Goal: Task Accomplishment & Management: Understand process/instructions

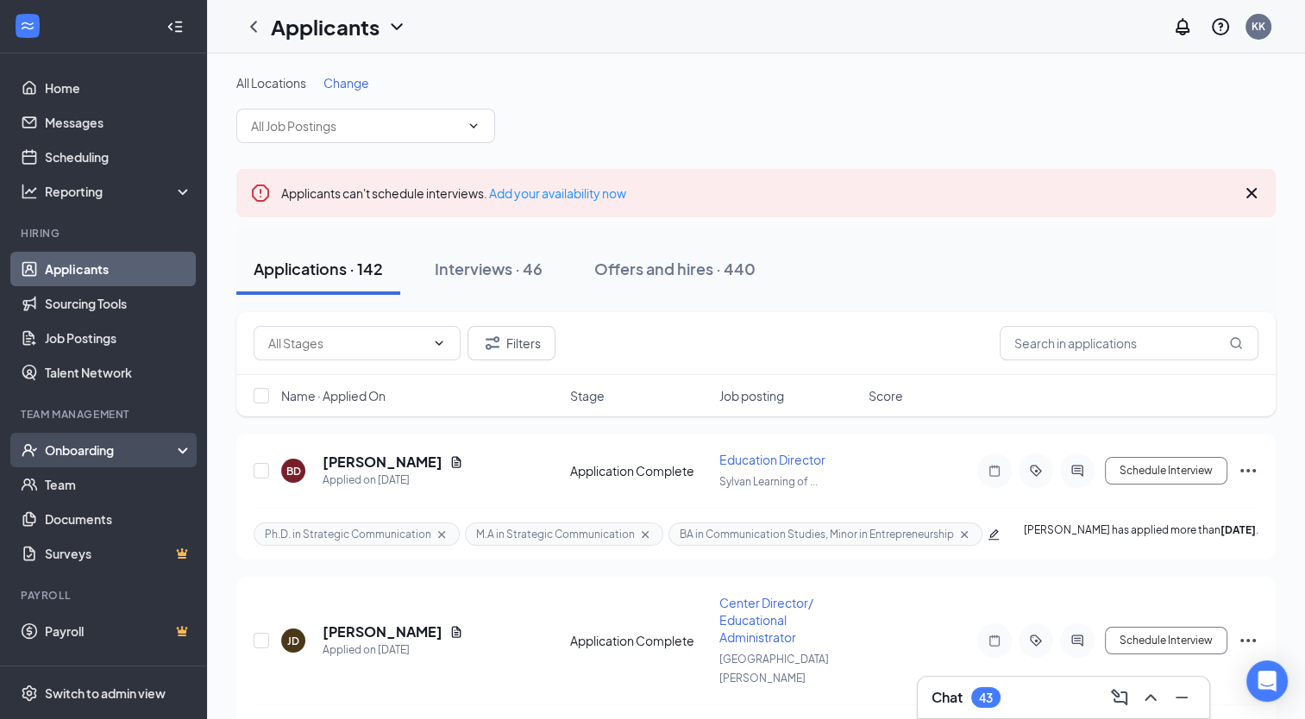
click at [96, 451] on div "Onboarding" at bounding box center [111, 450] width 133 height 17
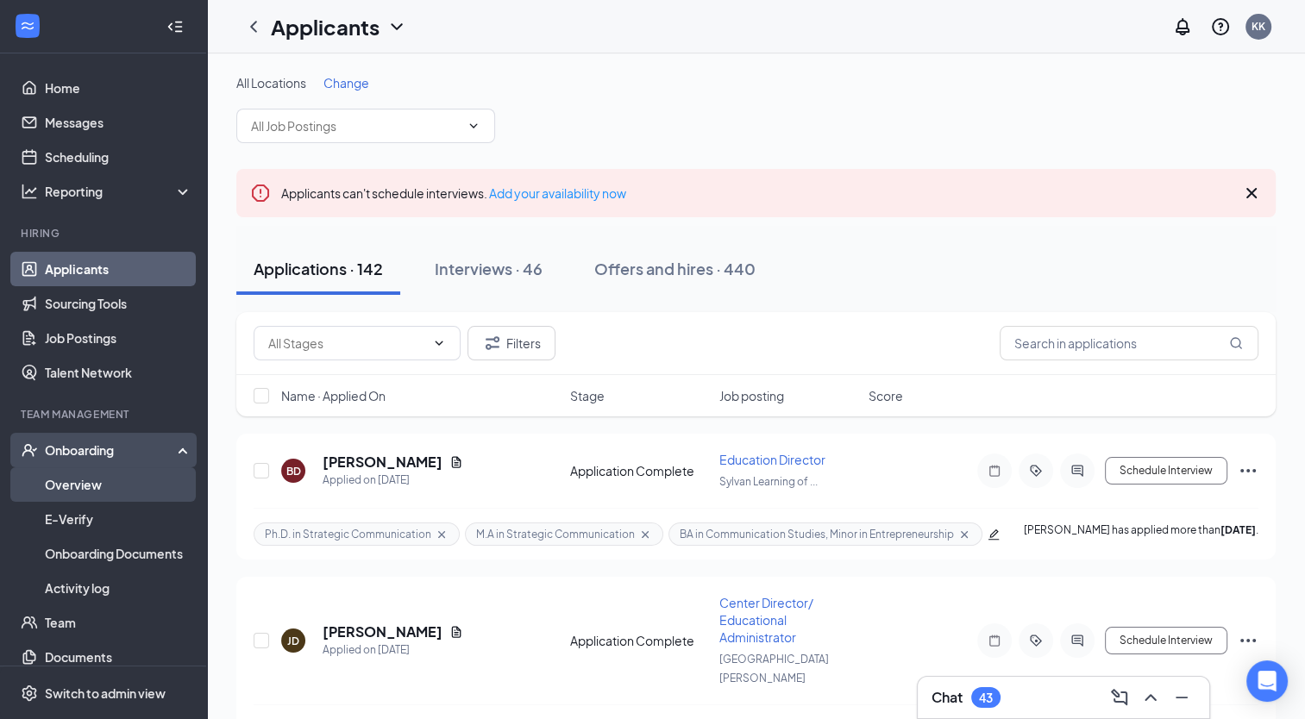
click at [96, 481] on link "Overview" at bounding box center [119, 485] width 148 height 35
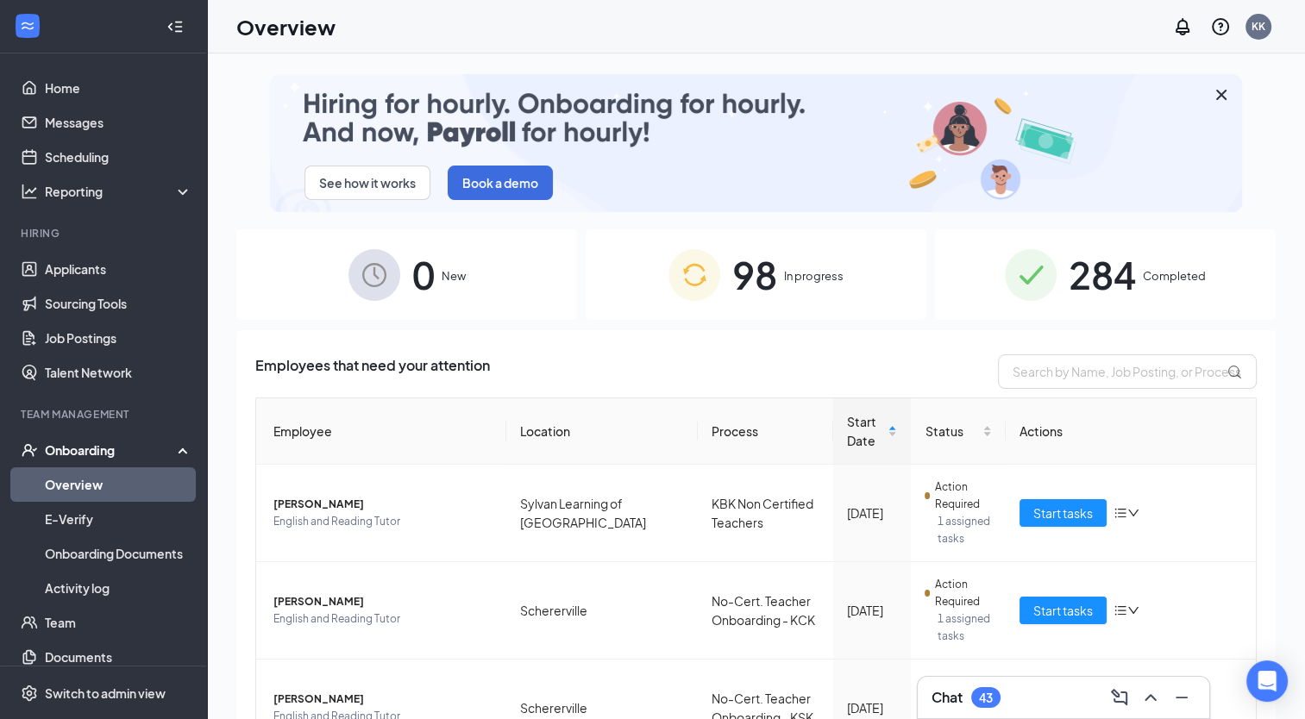
click at [798, 281] on span "In progress" at bounding box center [814, 275] width 60 height 17
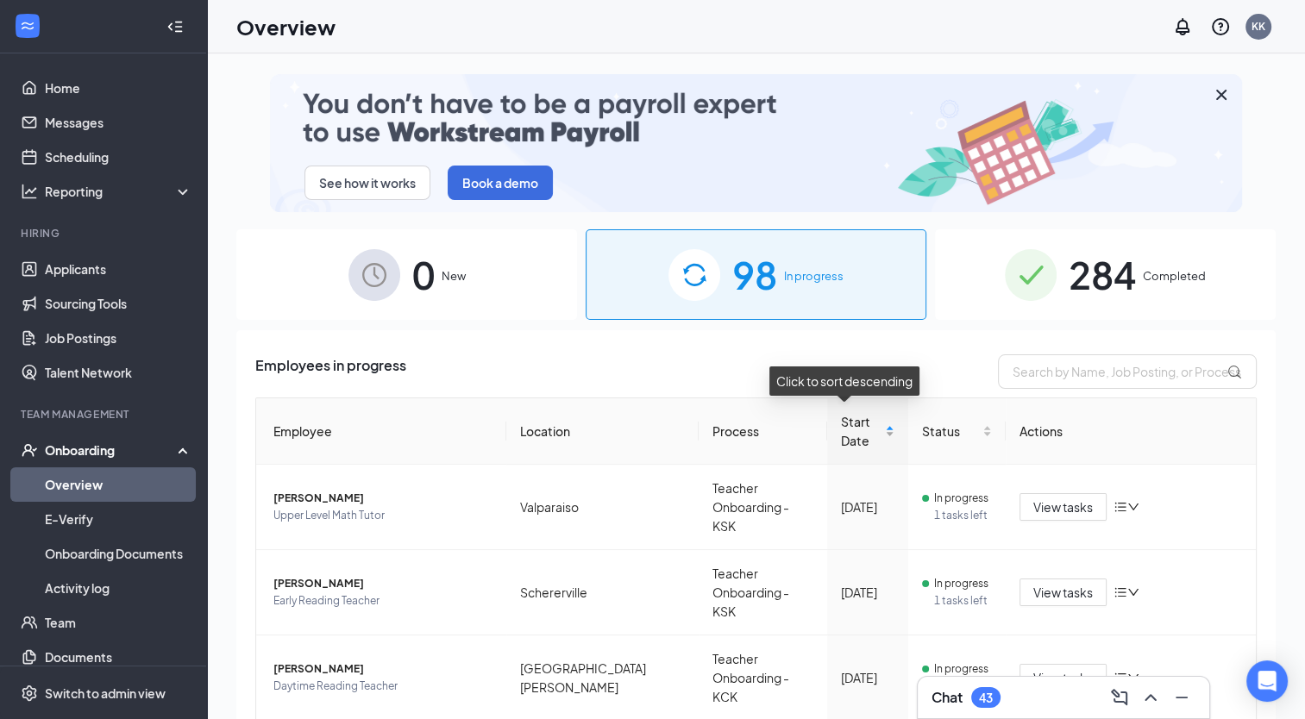
click at [874, 423] on div "Start Date" at bounding box center [867, 431] width 53 height 38
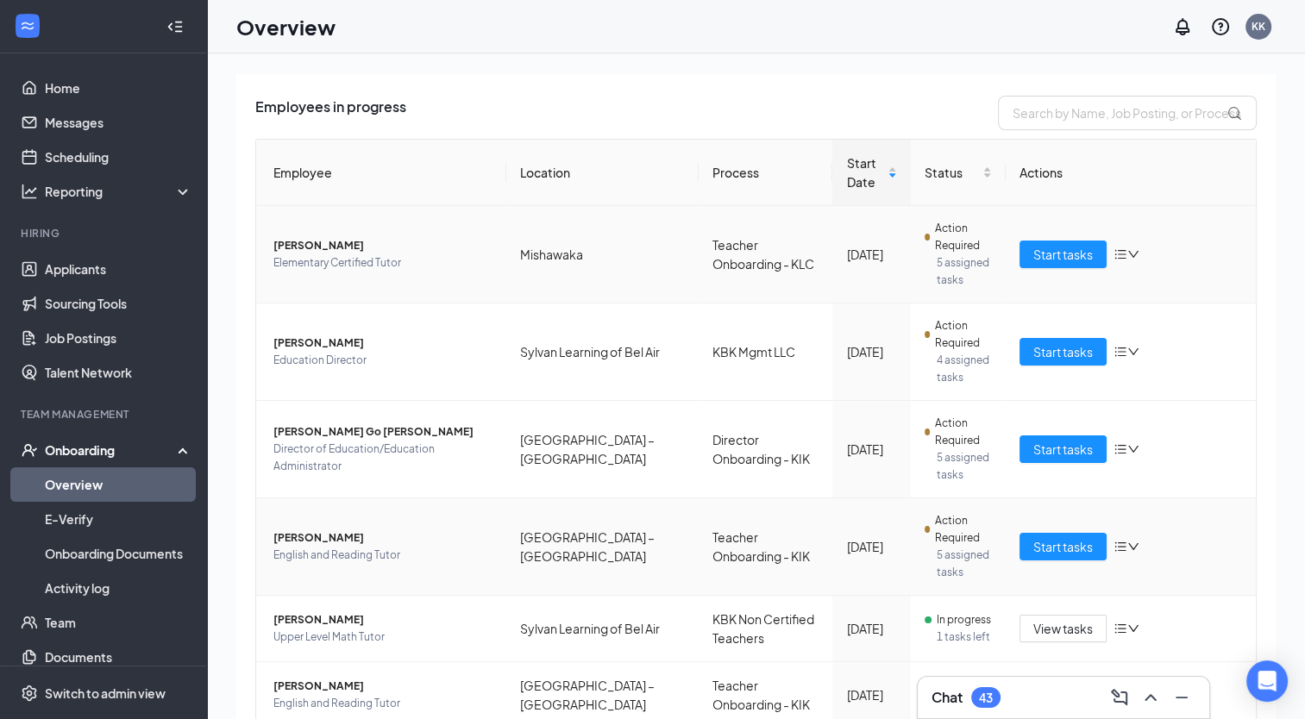
scroll to position [345, 0]
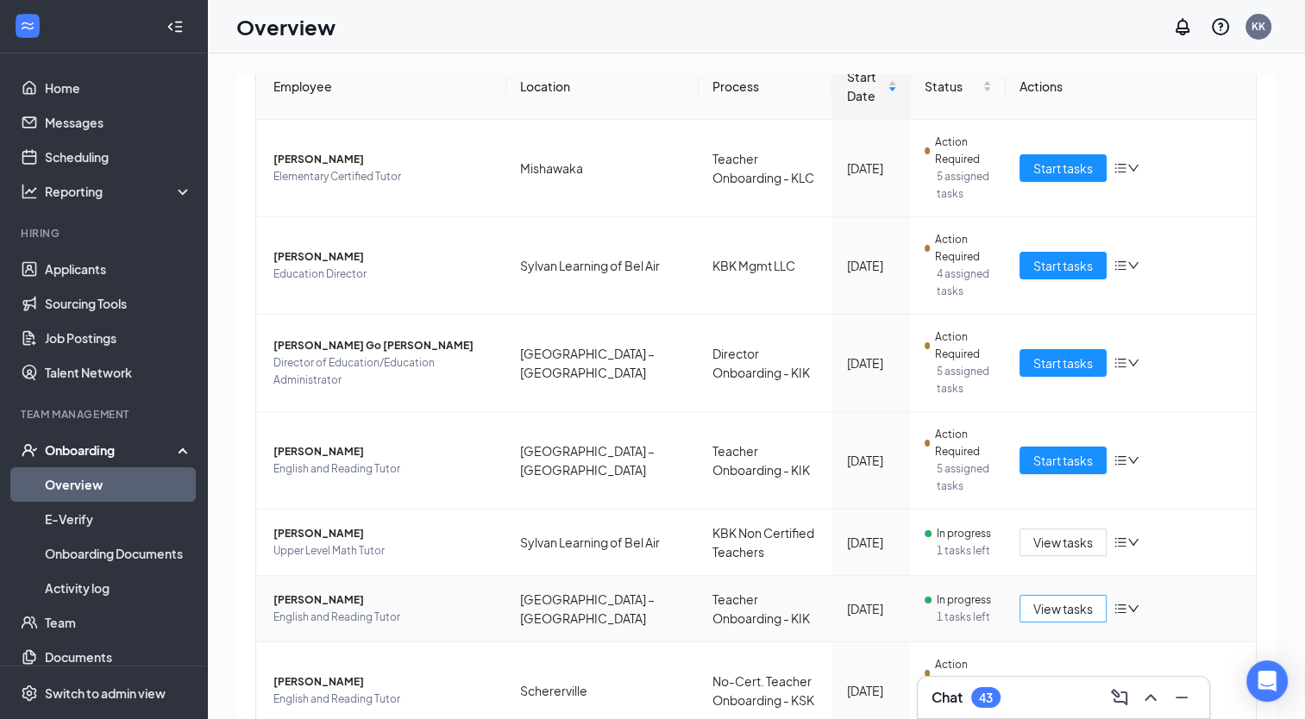
click at [1034, 607] on span "View tasks" at bounding box center [1063, 609] width 60 height 19
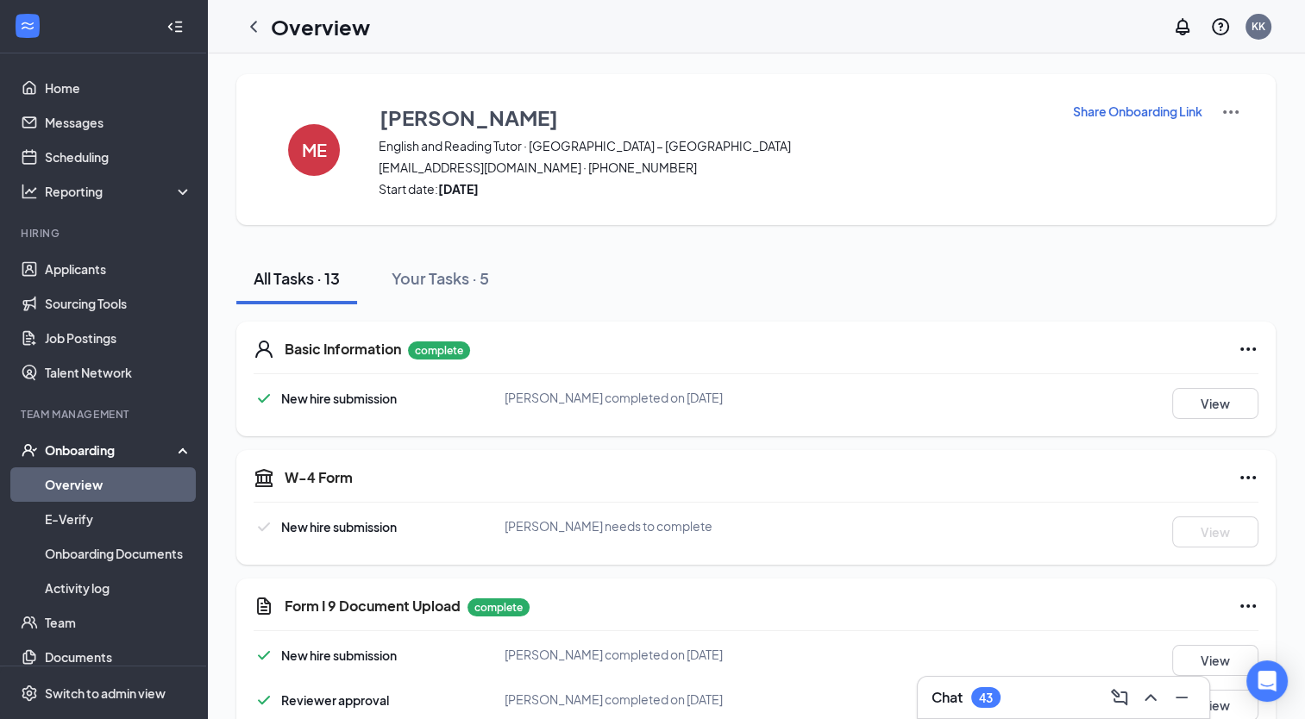
click at [1246, 480] on icon "Ellipses" at bounding box center [1248, 478] width 21 height 21
click at [693, 494] on div "W-4 Form New hire submission [PERSON_NAME] needs to complete View" at bounding box center [756, 507] width 1040 height 115
click at [623, 526] on span "[PERSON_NAME] needs to complete" at bounding box center [609, 526] width 208 height 16
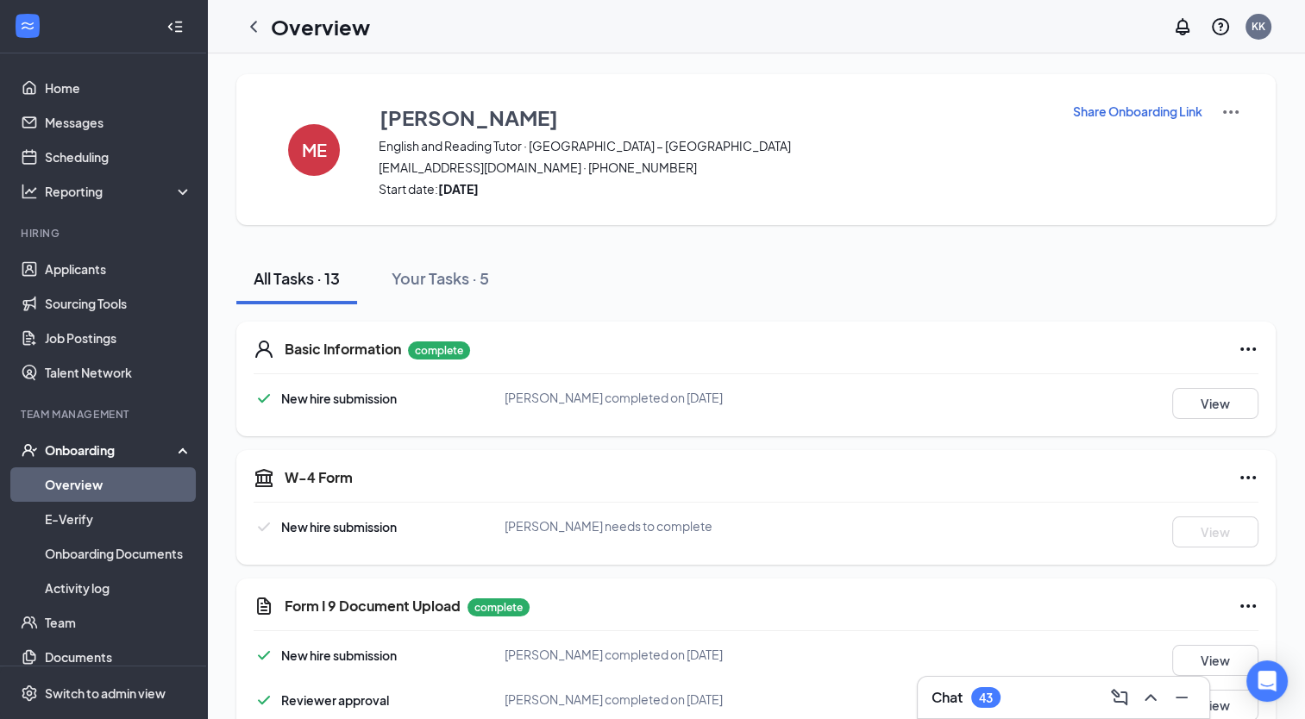
drag, startPoint x: 623, startPoint y: 526, endPoint x: 744, endPoint y: 526, distance: 120.8
click at [744, 526] on div "[PERSON_NAME] needs to complete" at bounding box center [672, 526] width 335 height 19
drag, startPoint x: 255, startPoint y: 477, endPoint x: 725, endPoint y: 520, distance: 471.3
click at [725, 520] on div "W-4 Form New hire submission [PERSON_NAME] needs to complete View" at bounding box center [756, 507] width 1040 height 115
copy div "W-4 Form New hire submission [PERSON_NAME] needs to complete"
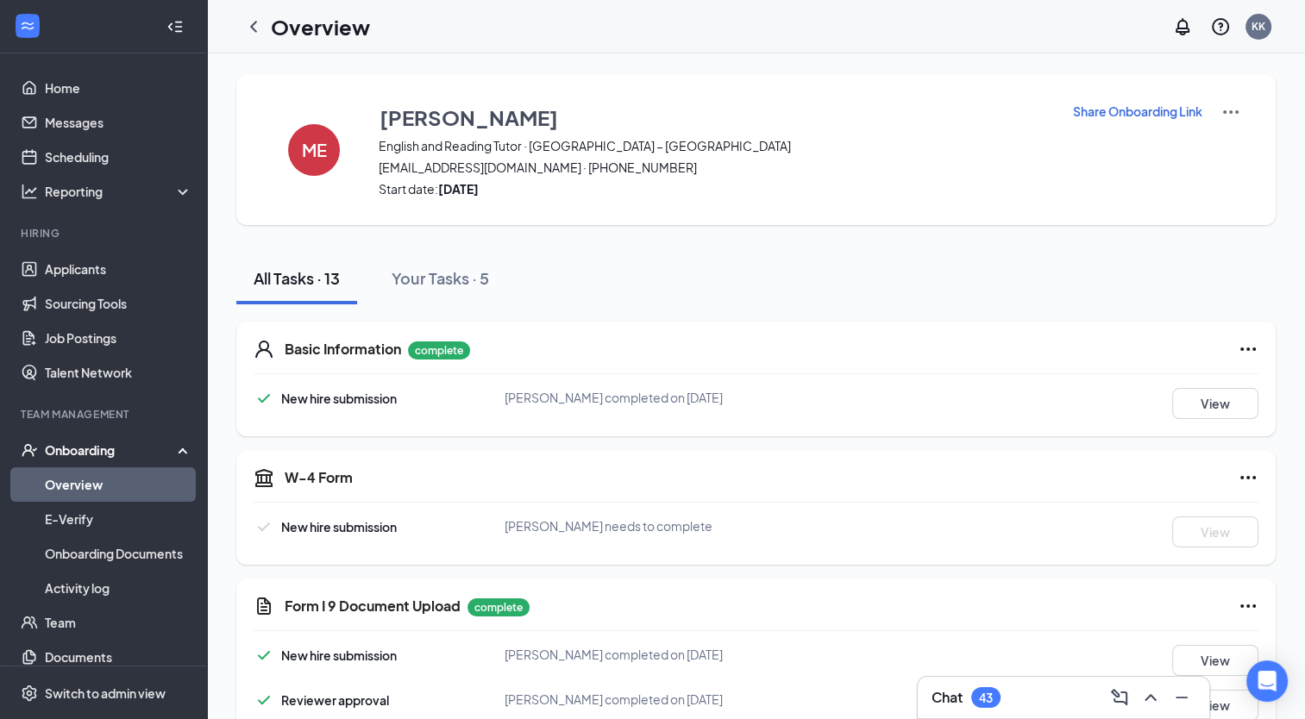
click at [780, 261] on div "All Tasks · 13 Your Tasks · 5" at bounding box center [756, 279] width 1040 height 52
click at [452, 506] on div "W-4 Form New hire submission [PERSON_NAME] needs to complete View" at bounding box center [756, 507] width 1040 height 115
click at [339, 476] on h5 "W-4 Form" at bounding box center [319, 477] width 68 height 19
drag, startPoint x: 339, startPoint y: 476, endPoint x: 428, endPoint y: 488, distance: 89.7
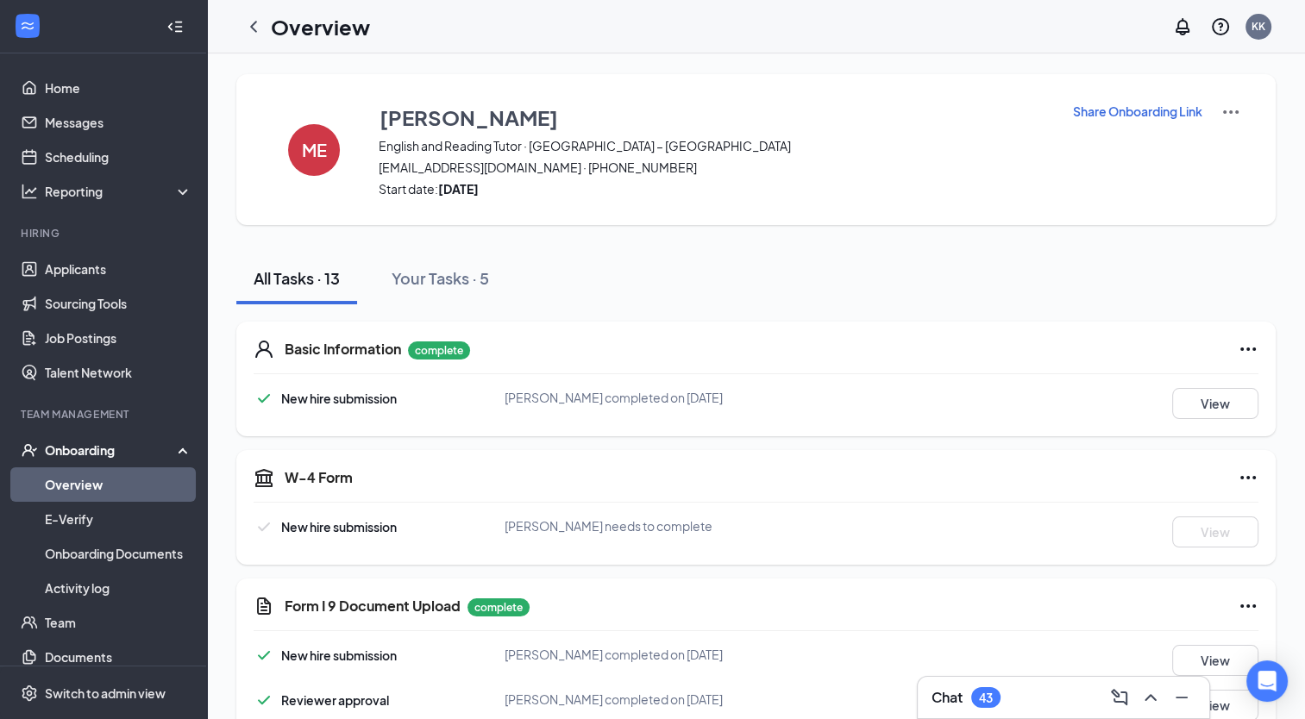
click at [428, 488] on div "W-4 Form New hire submission [PERSON_NAME] needs to complete View" at bounding box center [756, 507] width 1040 height 115
click at [273, 482] on icon "TaxGovernmentIcon" at bounding box center [264, 478] width 21 height 21
